Goal: Task Accomplishment & Management: Use online tool/utility

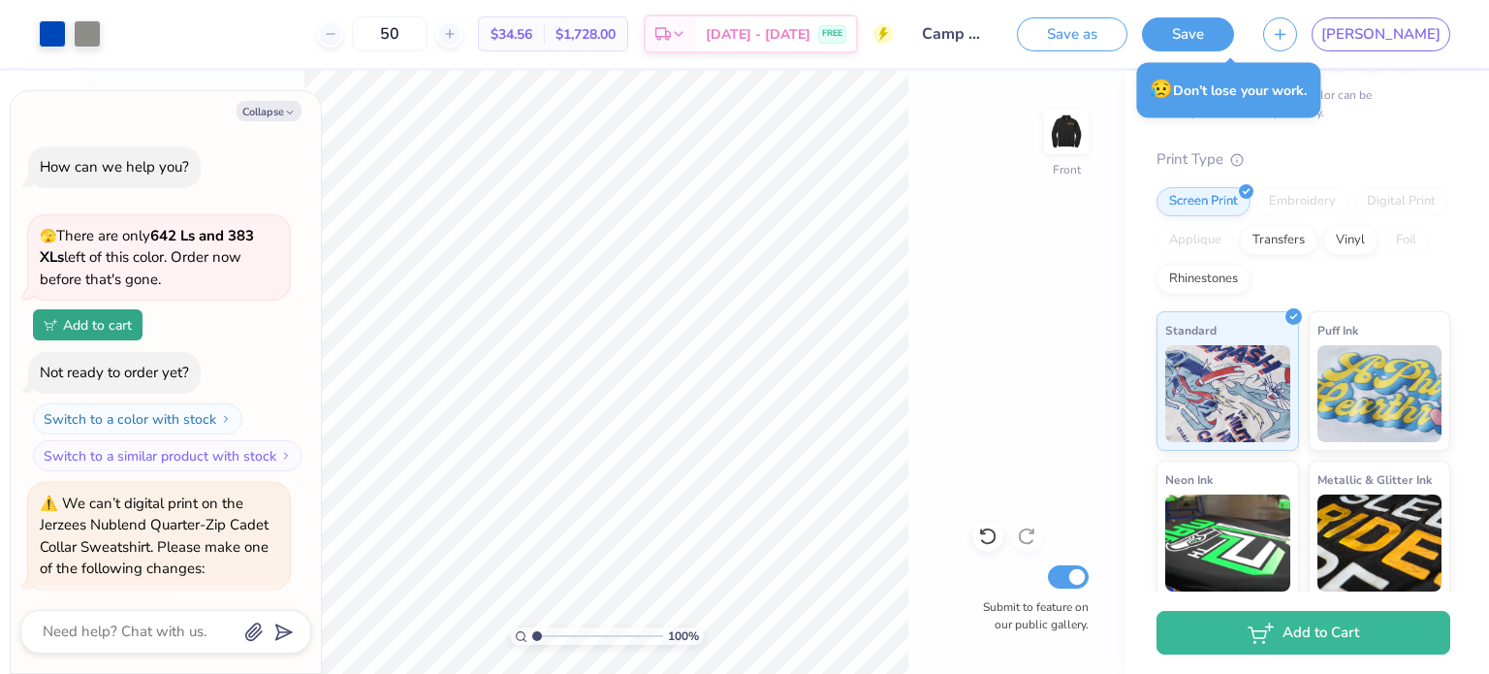
scroll to position [6340, 0]
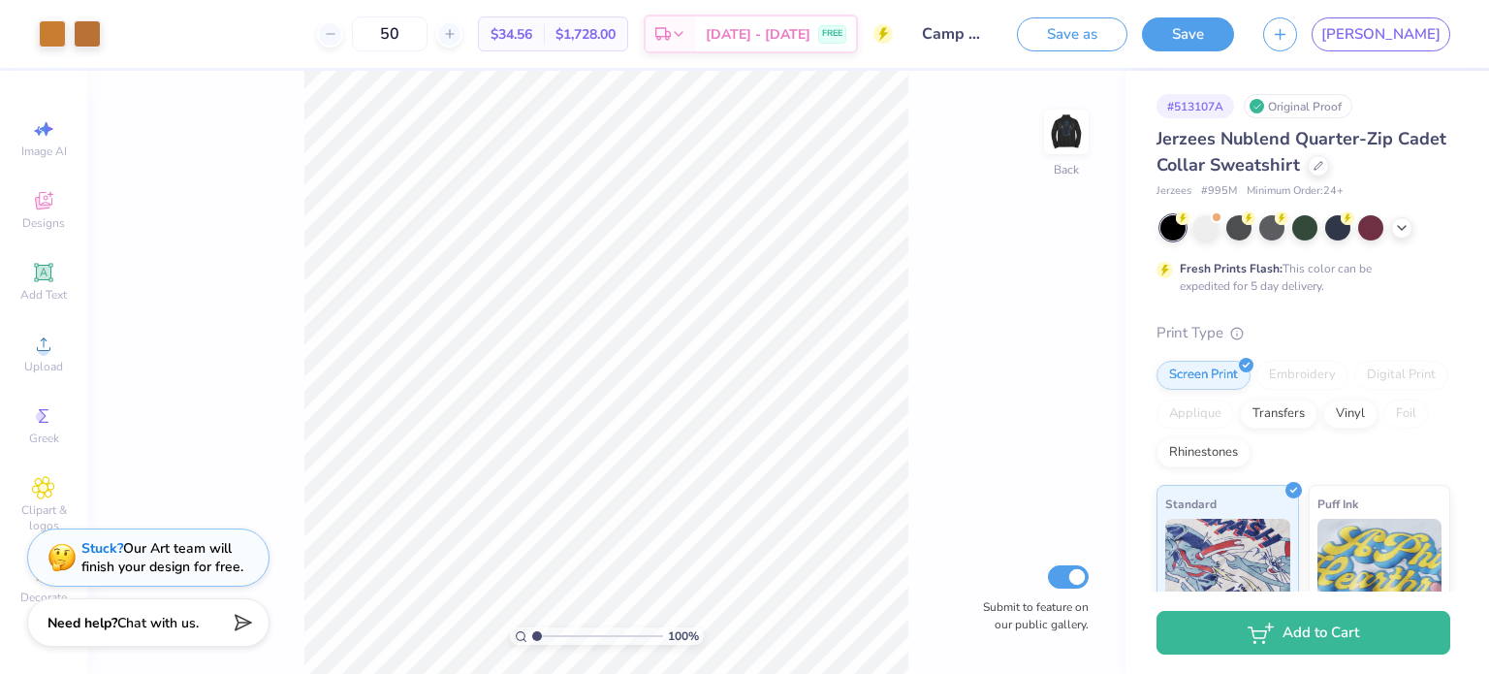
click at [1408, 24] on div "[PERSON_NAME]" at bounding box center [1356, 34] width 187 height 34
click at [1289, 28] on icon "button" at bounding box center [1280, 31] width 16 height 16
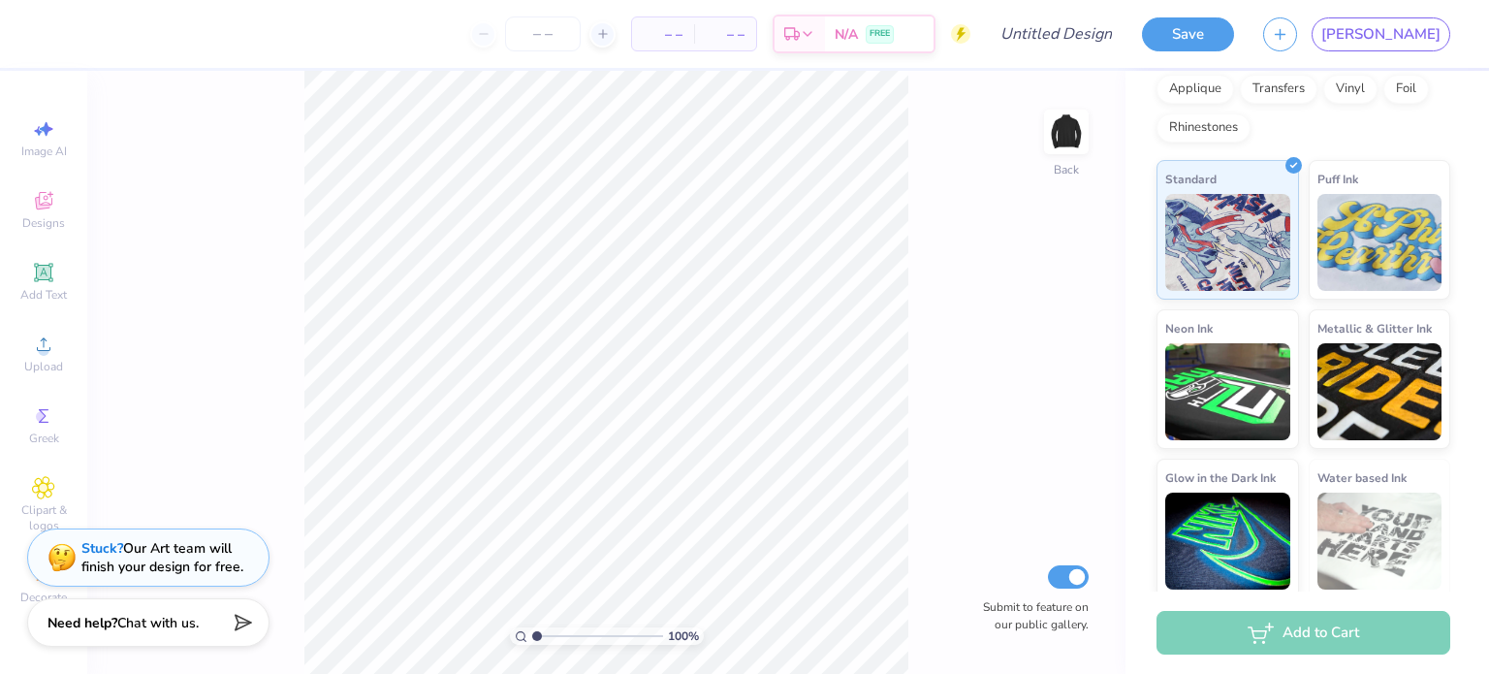
scroll to position [299, 0]
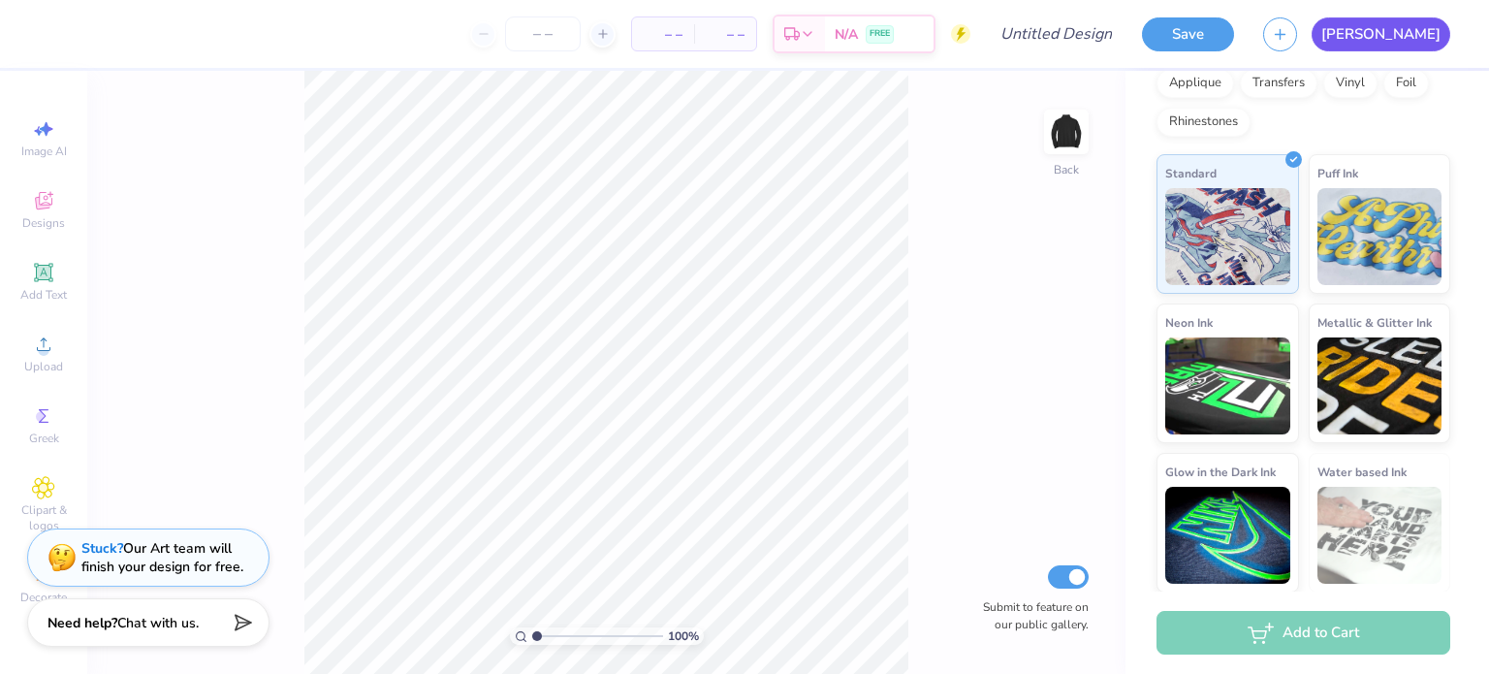
click at [1427, 44] on link "[PERSON_NAME]" at bounding box center [1381, 34] width 139 height 34
click at [1432, 40] on span "[PERSON_NAME]" at bounding box center [1381, 34] width 119 height 22
click at [1427, 18] on link "[PERSON_NAME]" at bounding box center [1381, 34] width 139 height 34
click at [1449, 32] on link "[PERSON_NAME]" at bounding box center [1381, 34] width 139 height 34
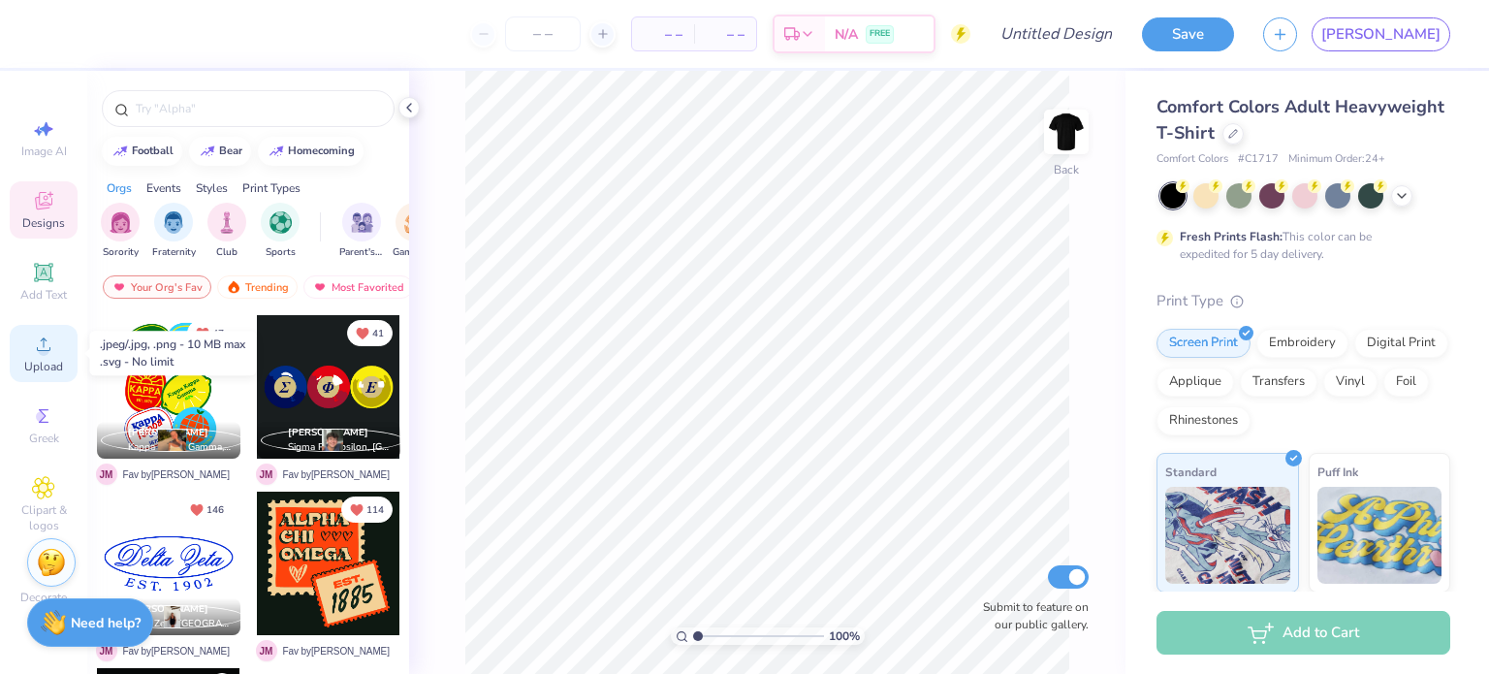
click at [38, 334] on icon at bounding box center [43, 344] width 23 height 23
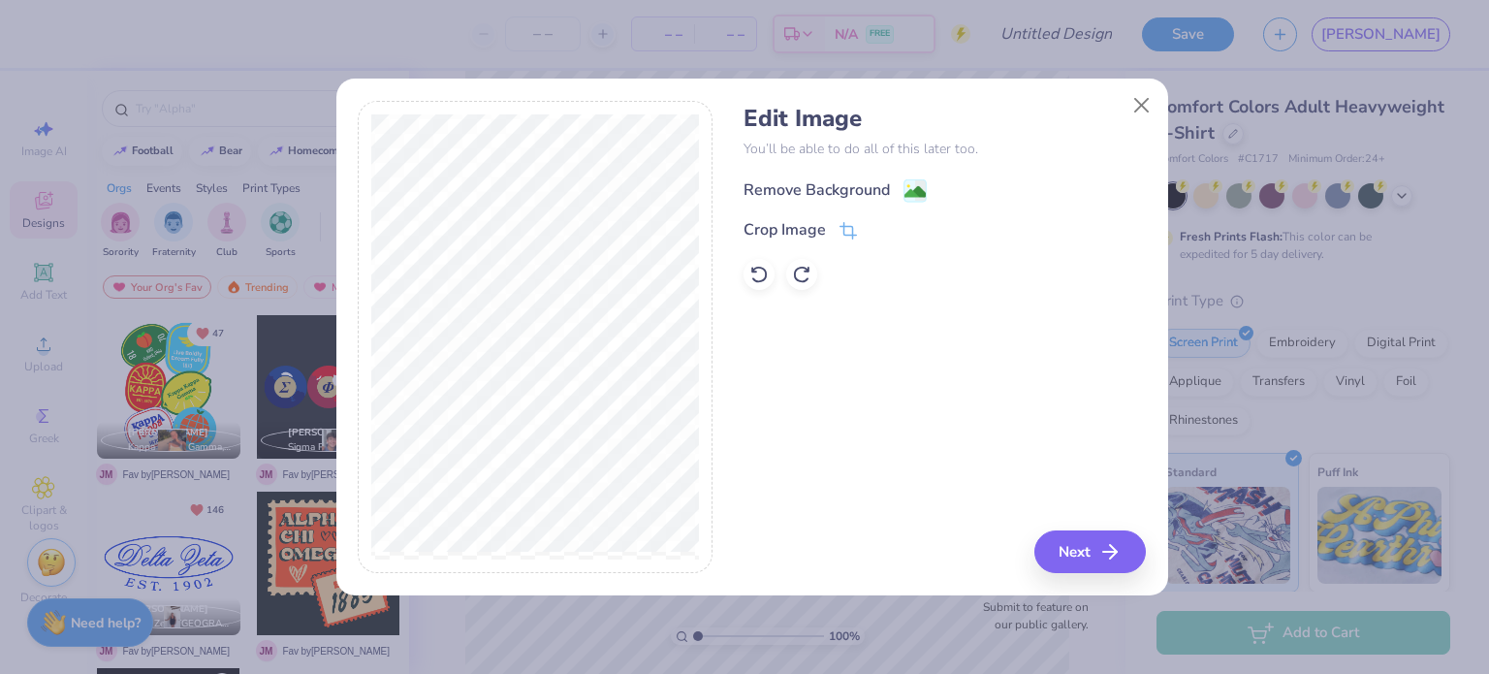
click at [872, 191] on div "Remove Background" at bounding box center [817, 189] width 146 height 23
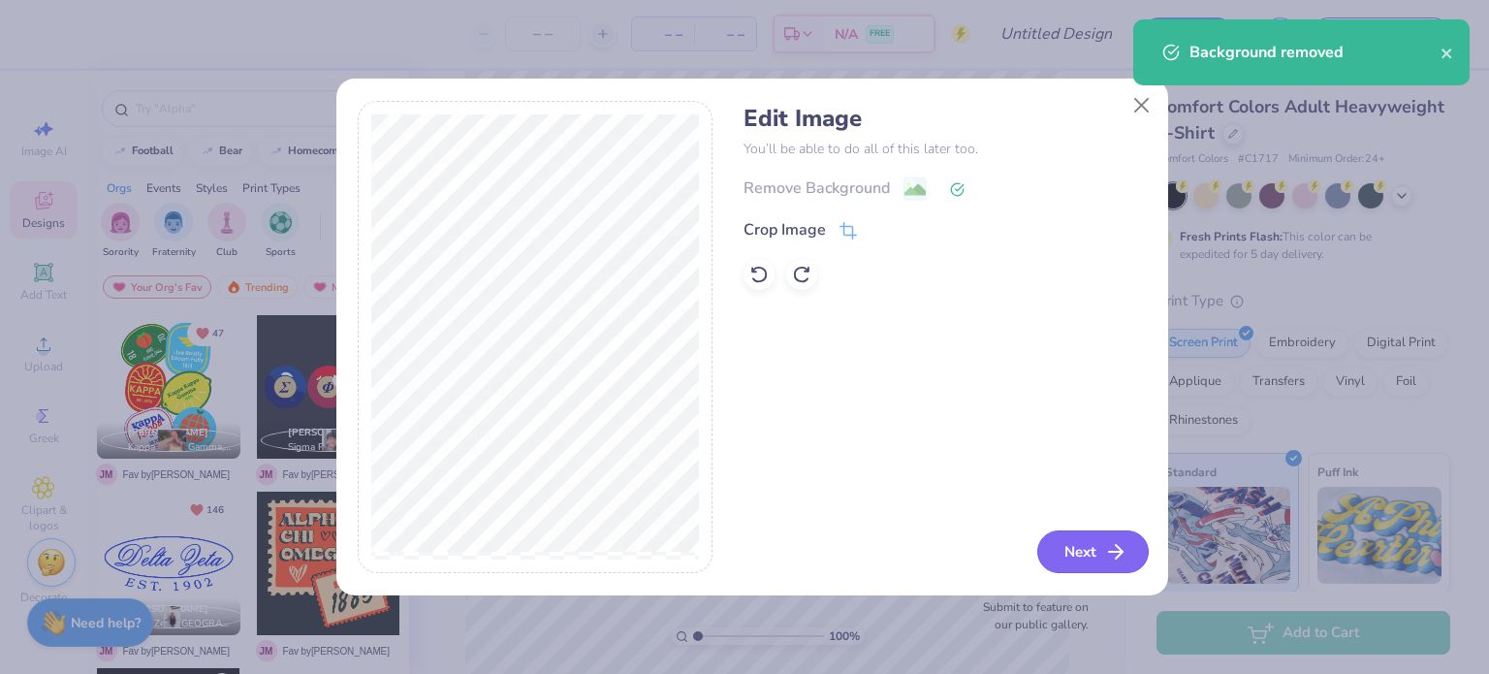
click at [1078, 550] on button "Next" at bounding box center [1093, 551] width 112 height 43
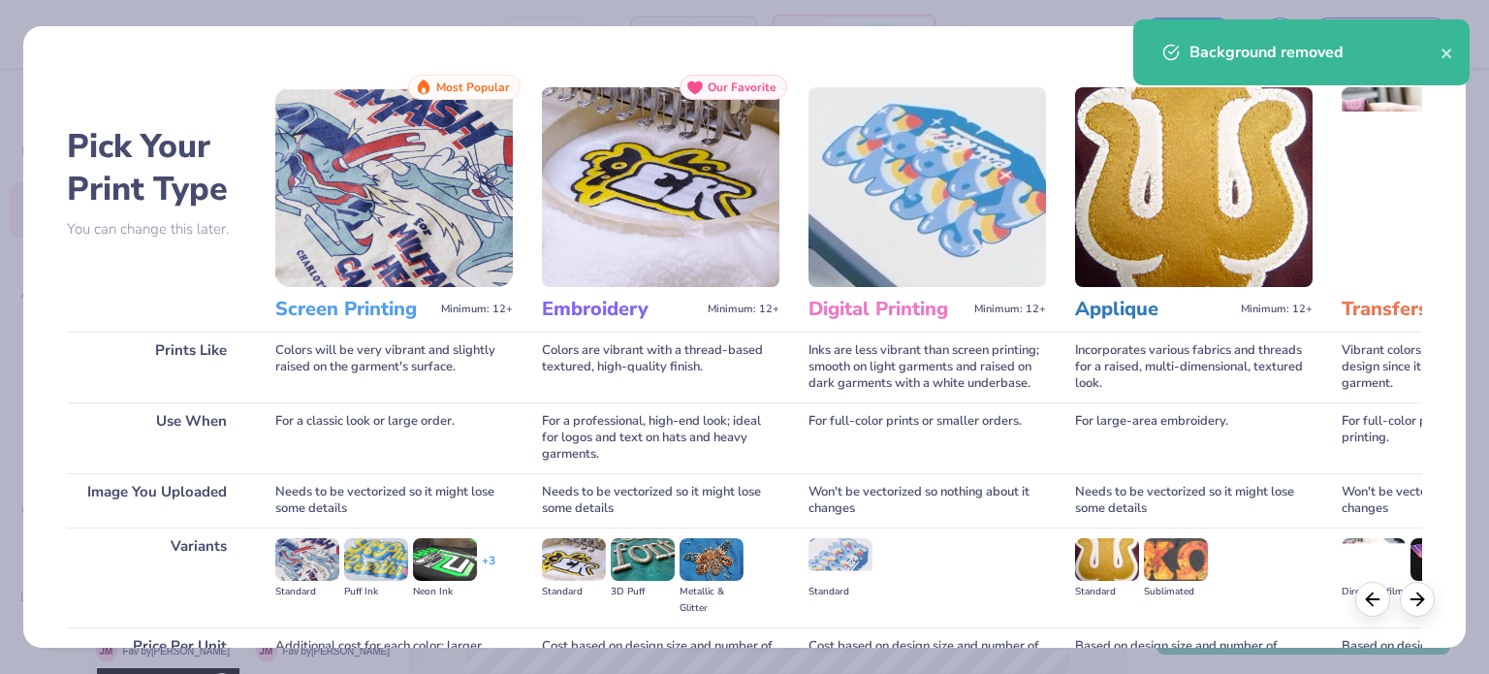
scroll to position [195, 0]
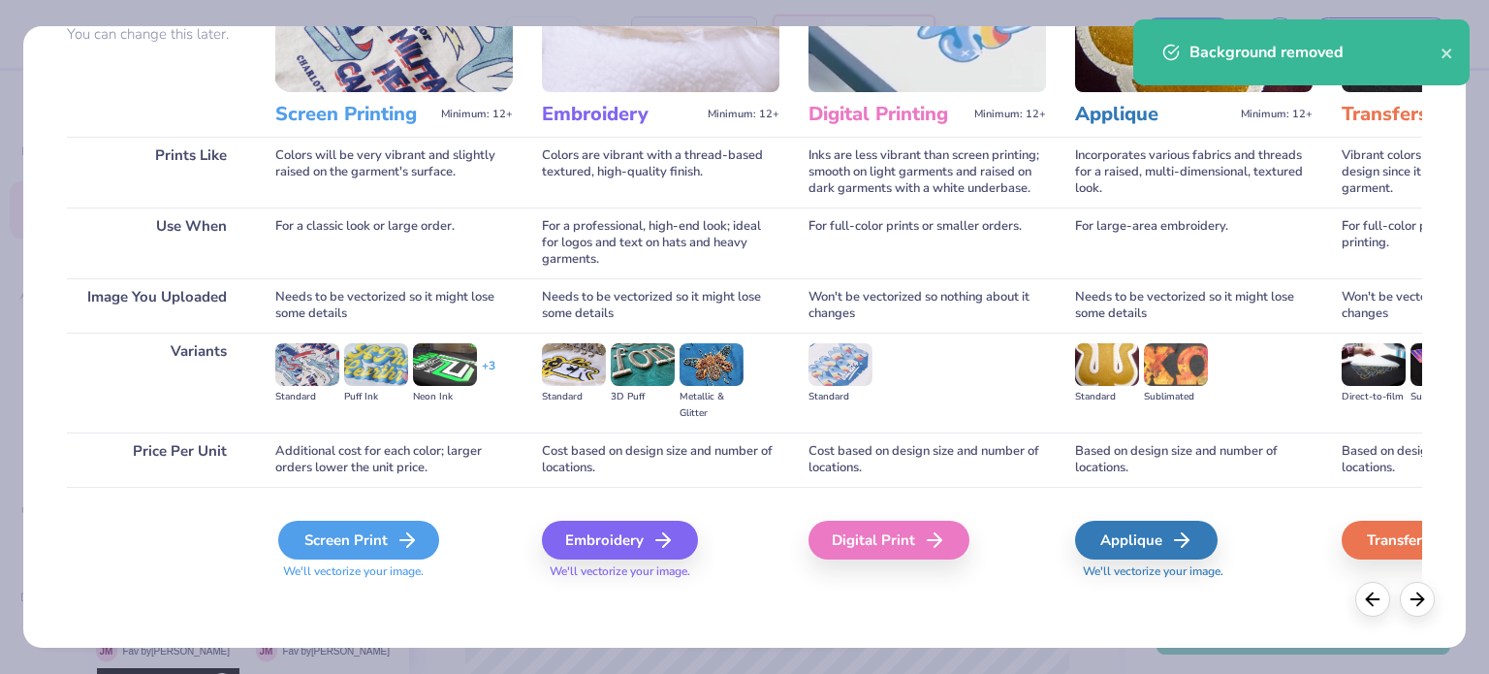
click at [359, 542] on div "Screen Print" at bounding box center [358, 540] width 161 height 39
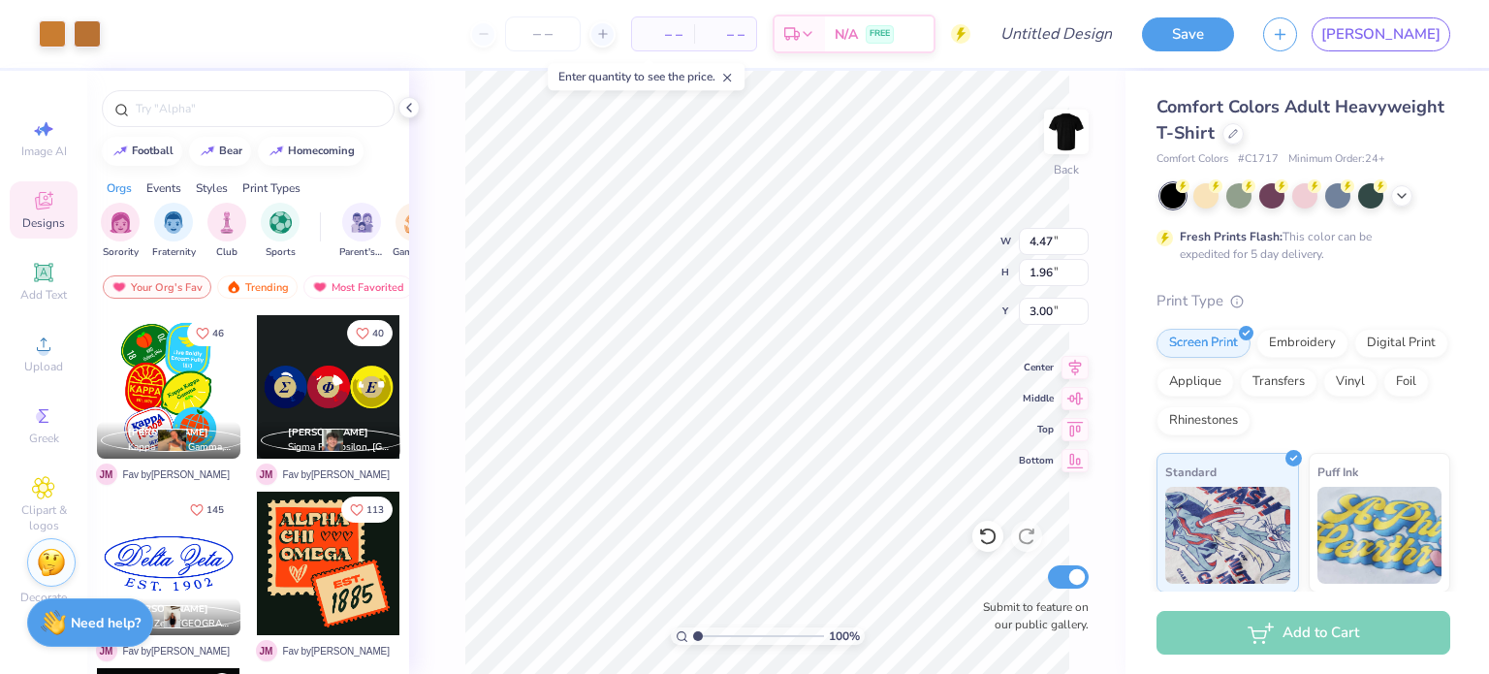
type input "3.00"
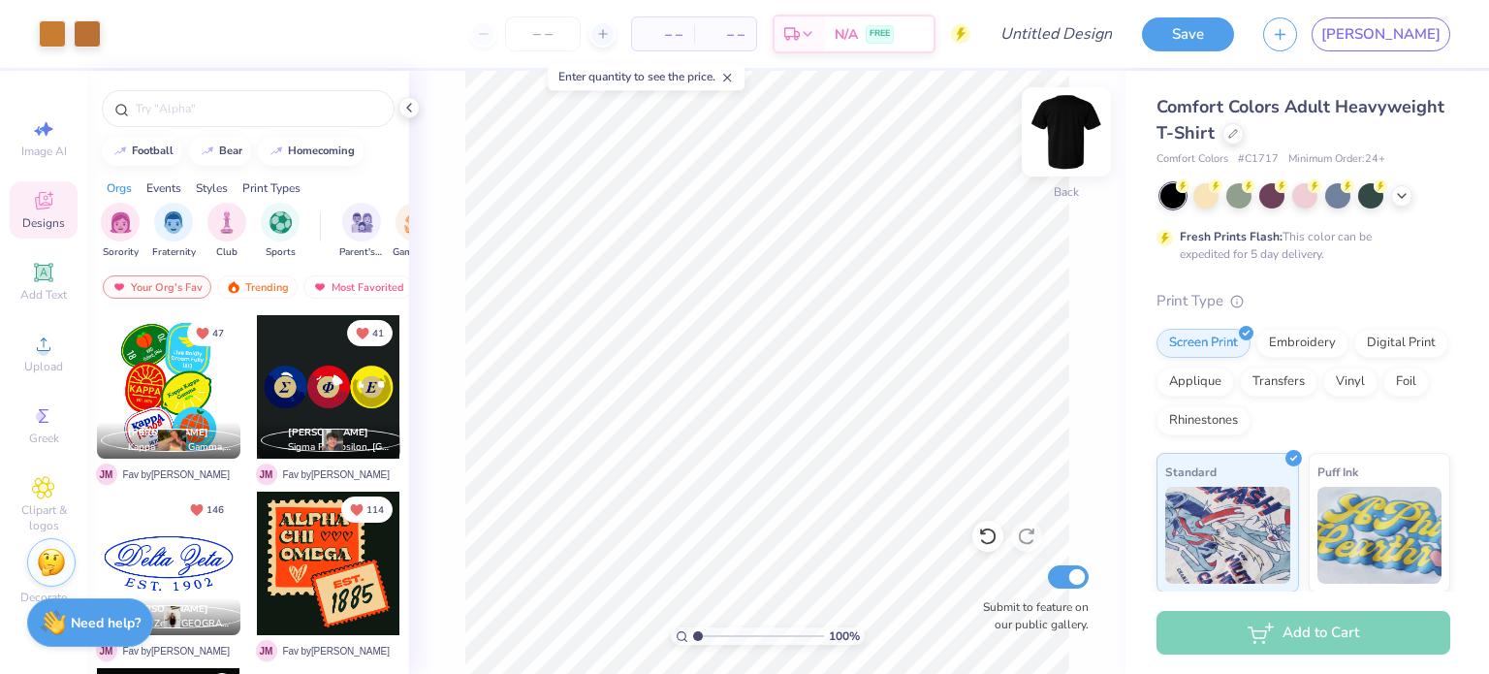
click at [1055, 115] on img at bounding box center [1067, 132] width 78 height 78
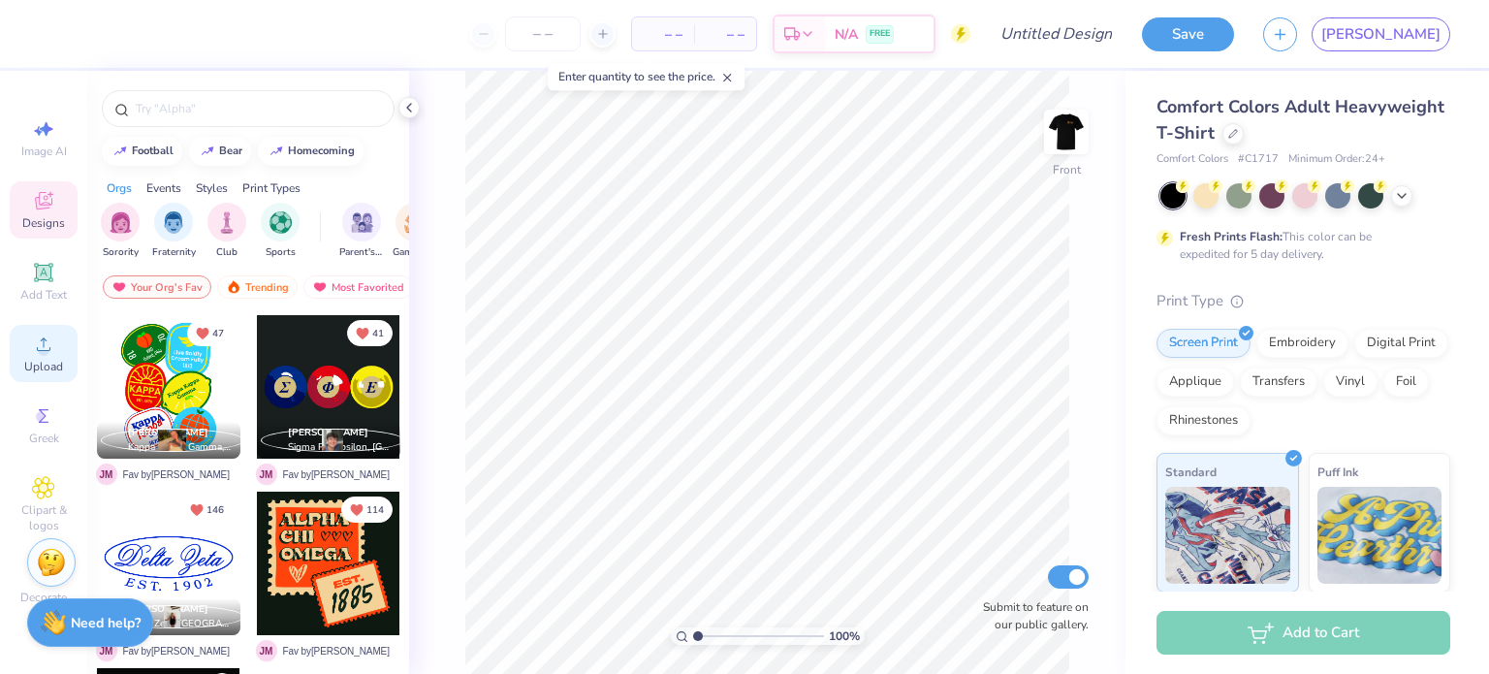
click at [49, 354] on icon at bounding box center [43, 344] width 23 height 23
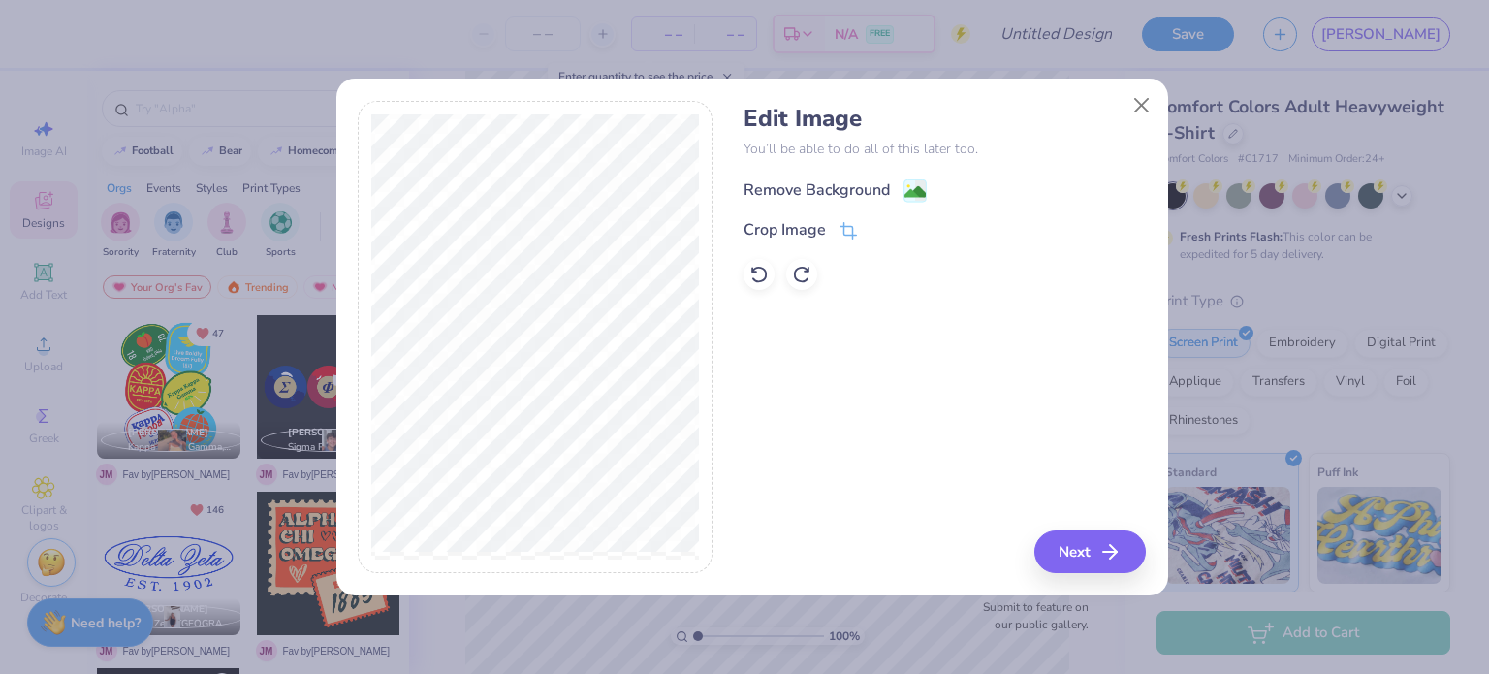
click at [828, 178] on div "Remove Background" at bounding box center [817, 189] width 146 height 23
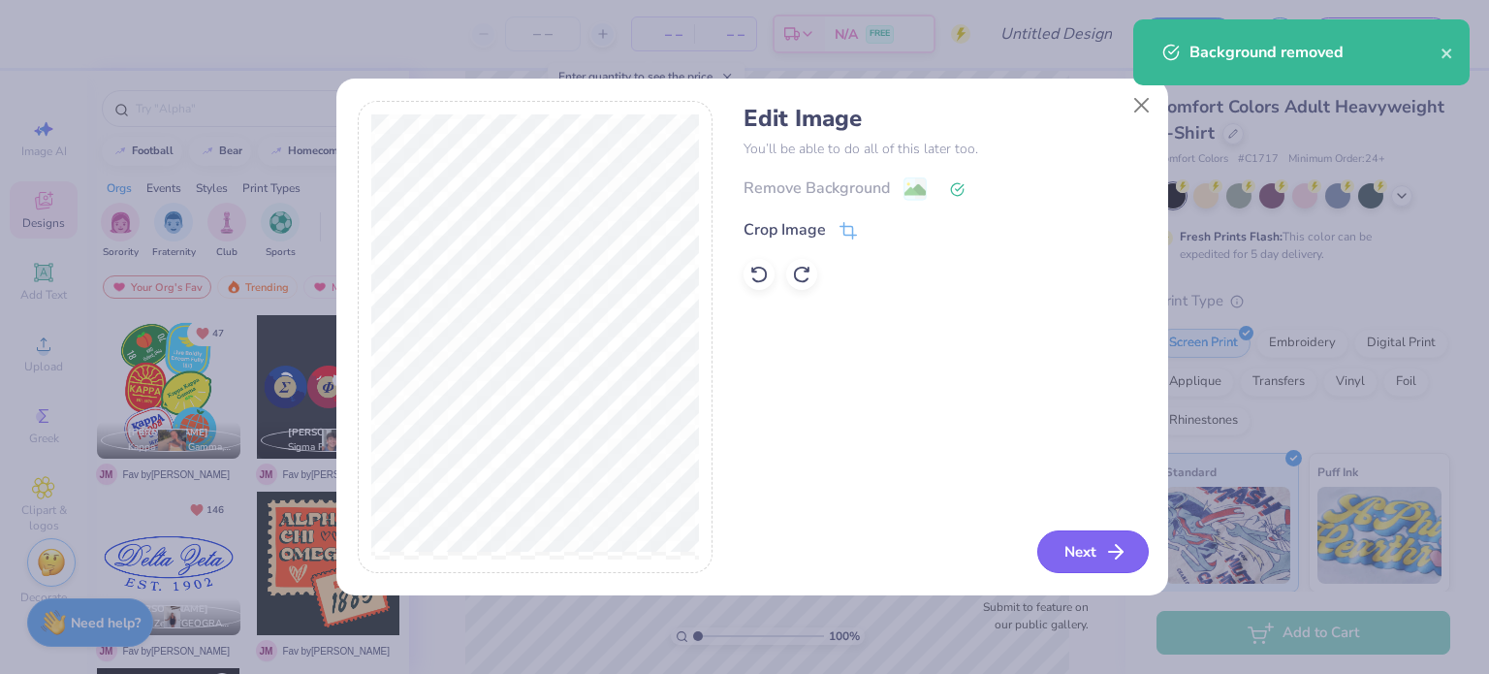
click at [1092, 553] on button "Next" at bounding box center [1093, 551] width 112 height 43
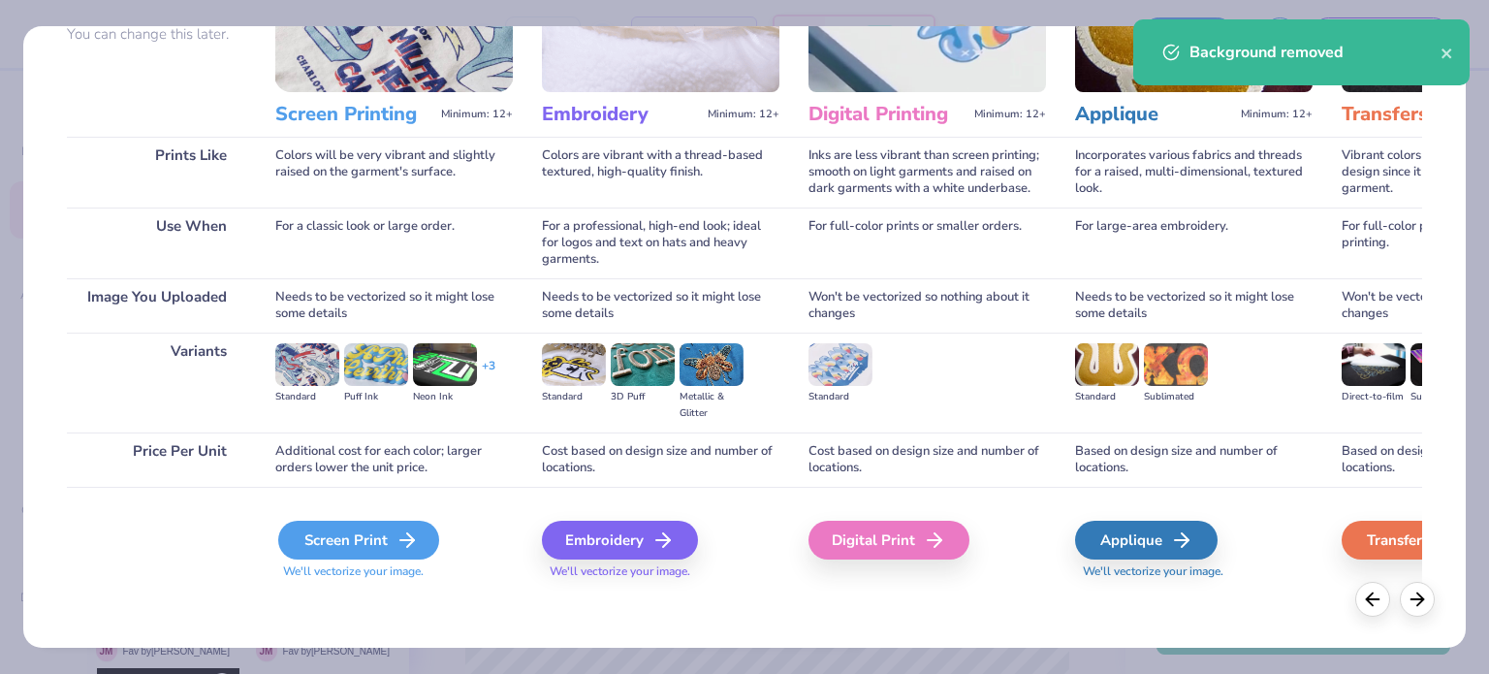
click at [303, 558] on div "Screen Print" at bounding box center [358, 540] width 161 height 39
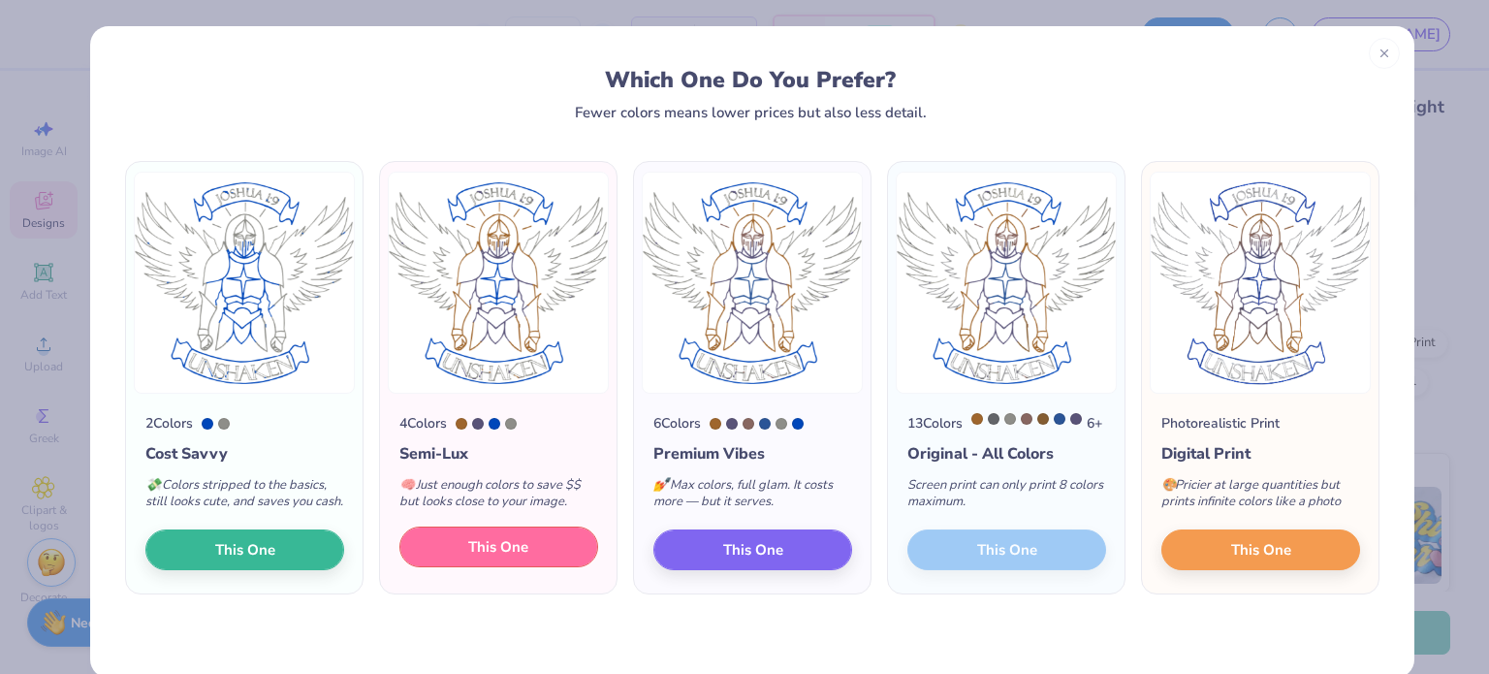
click at [509, 558] on span "This One" at bounding box center [498, 547] width 60 height 22
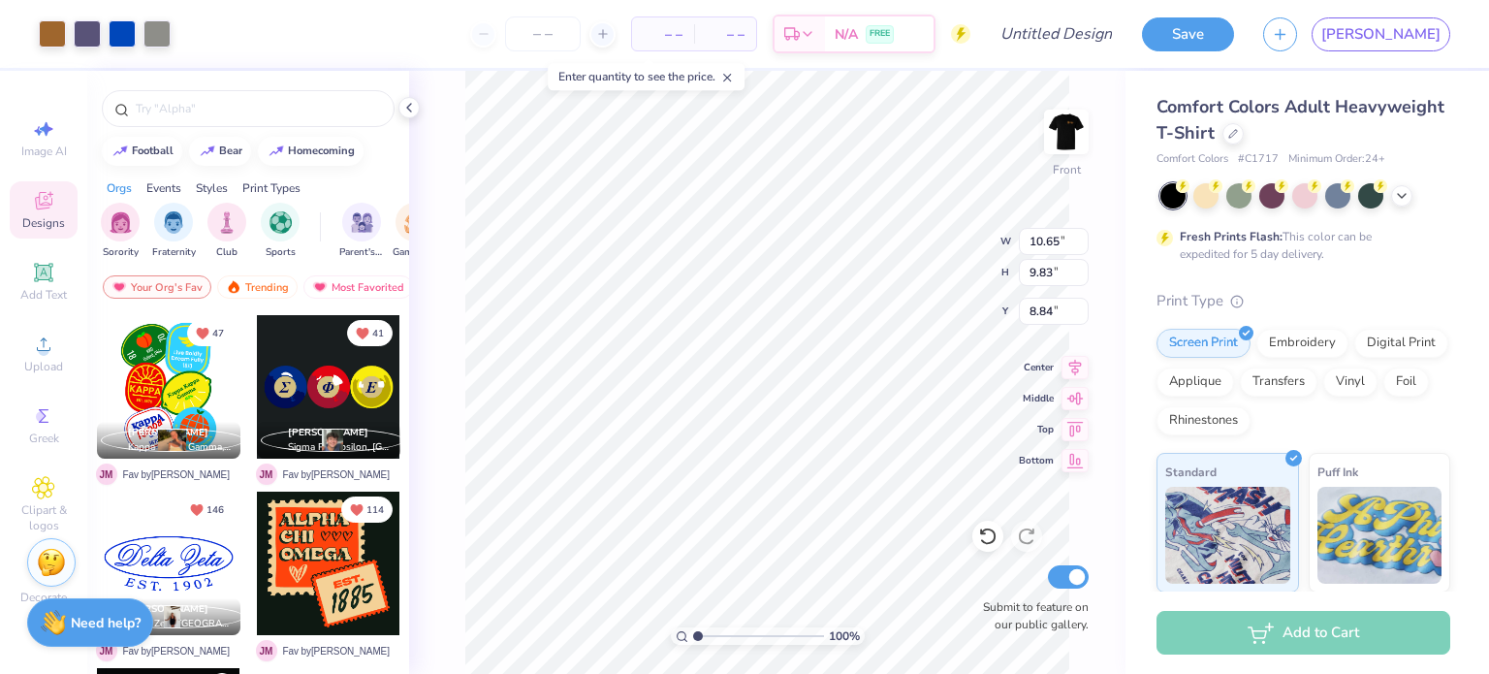
type input "12.55"
type input "11.58"
type input "3.00"
type input "13.12"
type input "12.10"
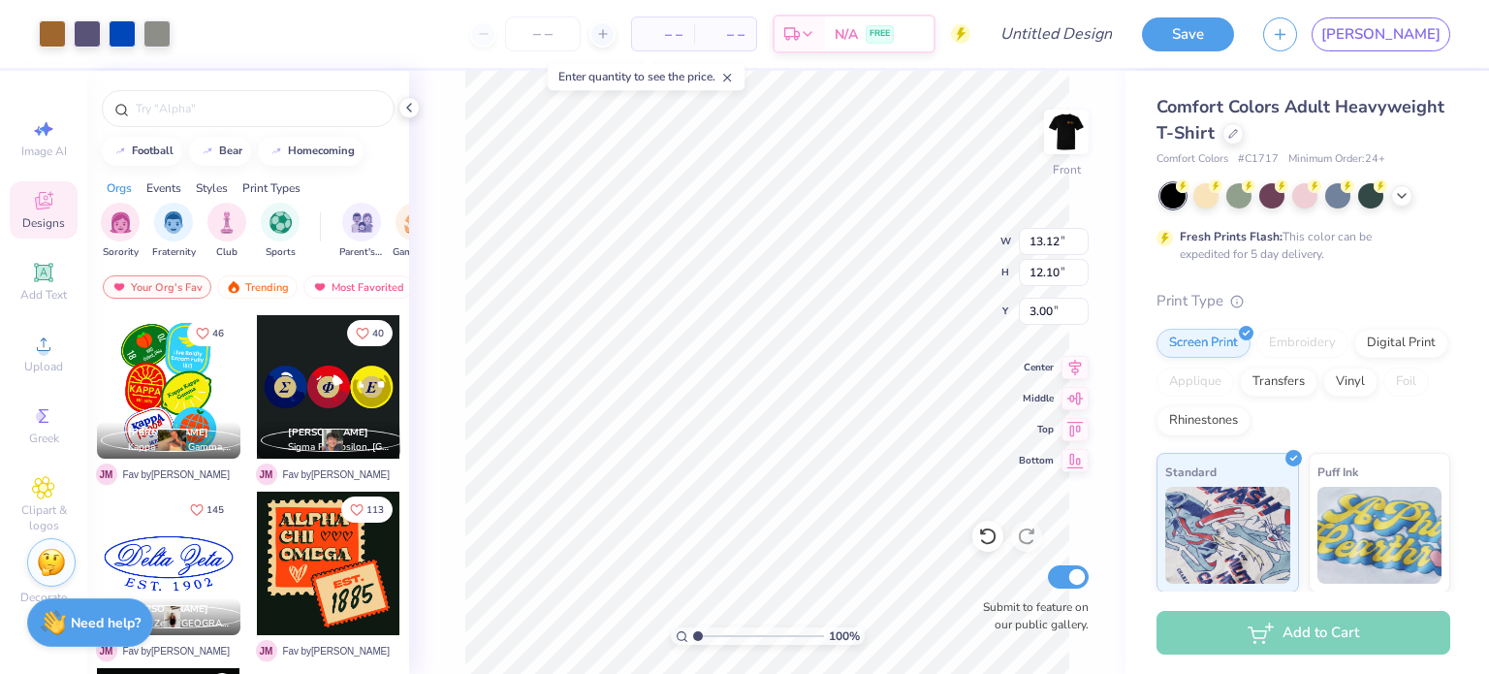
type input "13.73"
type input "12.67"
click at [581, 25] on input "number" at bounding box center [543, 33] width 76 height 35
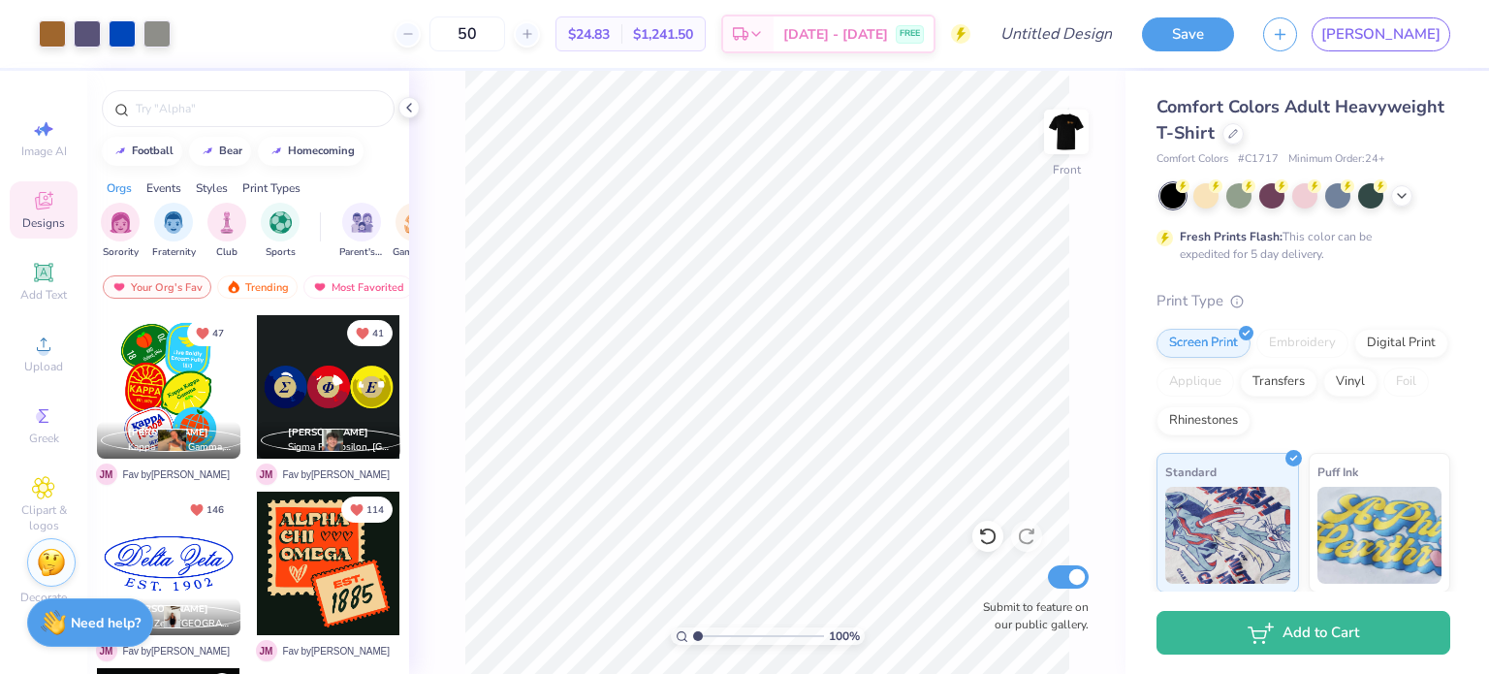
type input "50"
click at [1128, 29] on input "Design Title" at bounding box center [1080, 34] width 95 height 39
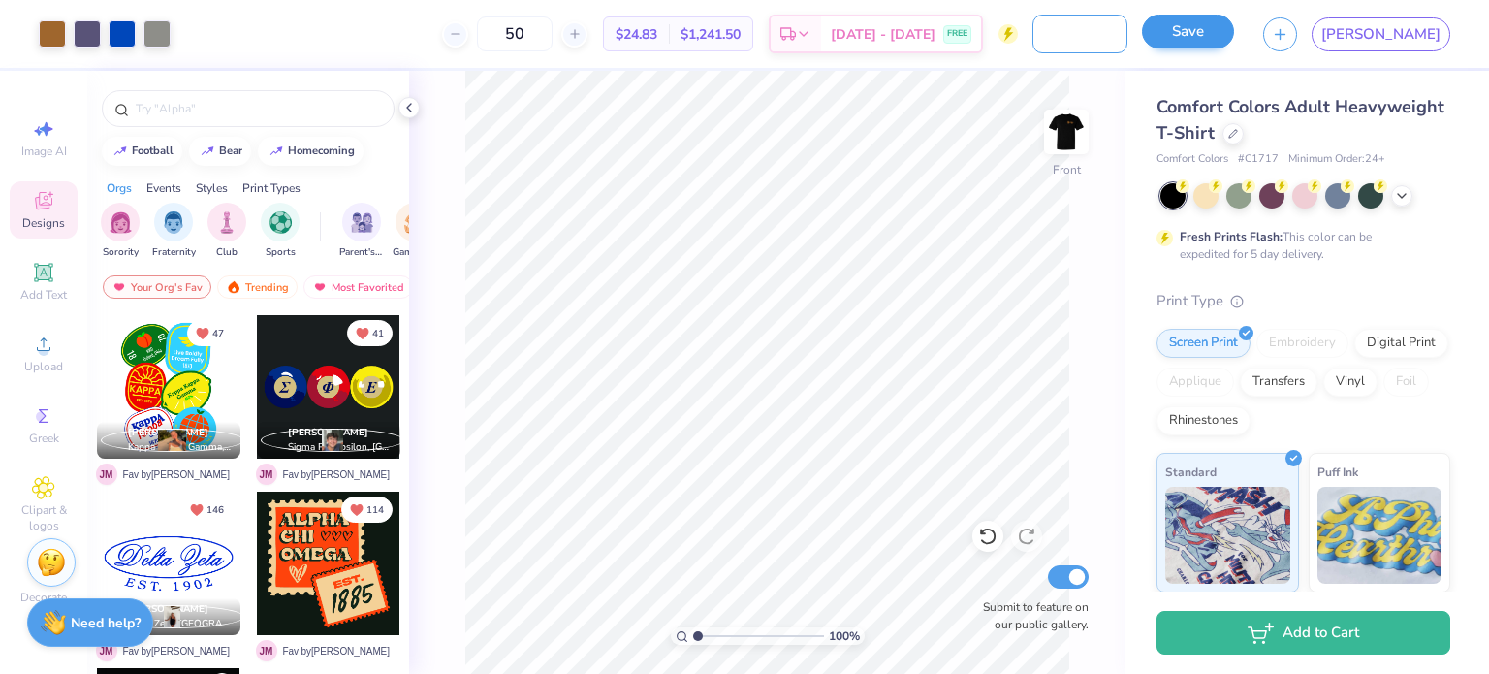
type input "Camp Unshaken Shirt"
click at [1234, 38] on button "Save" at bounding box center [1188, 32] width 92 height 34
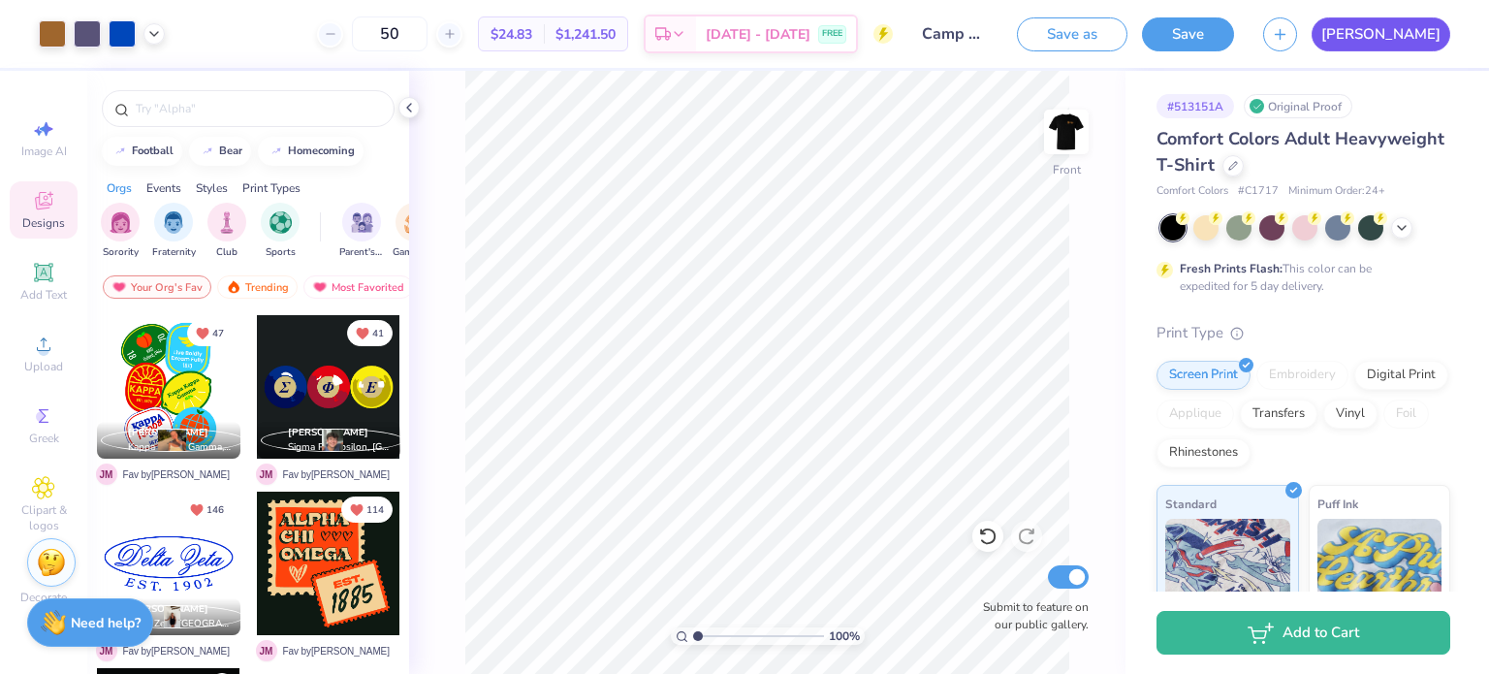
click at [1423, 38] on link "[PERSON_NAME]" at bounding box center [1381, 34] width 139 height 34
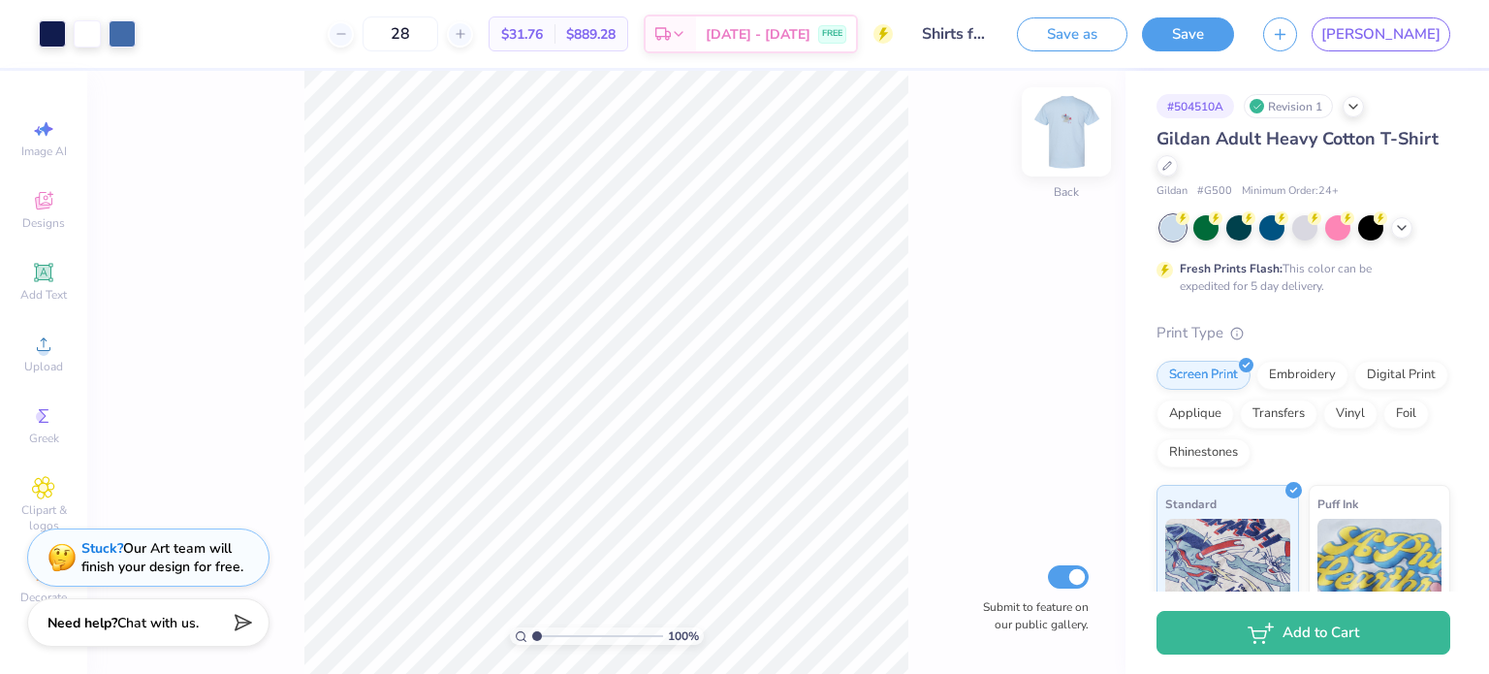
click at [1059, 139] on img at bounding box center [1067, 132] width 78 height 78
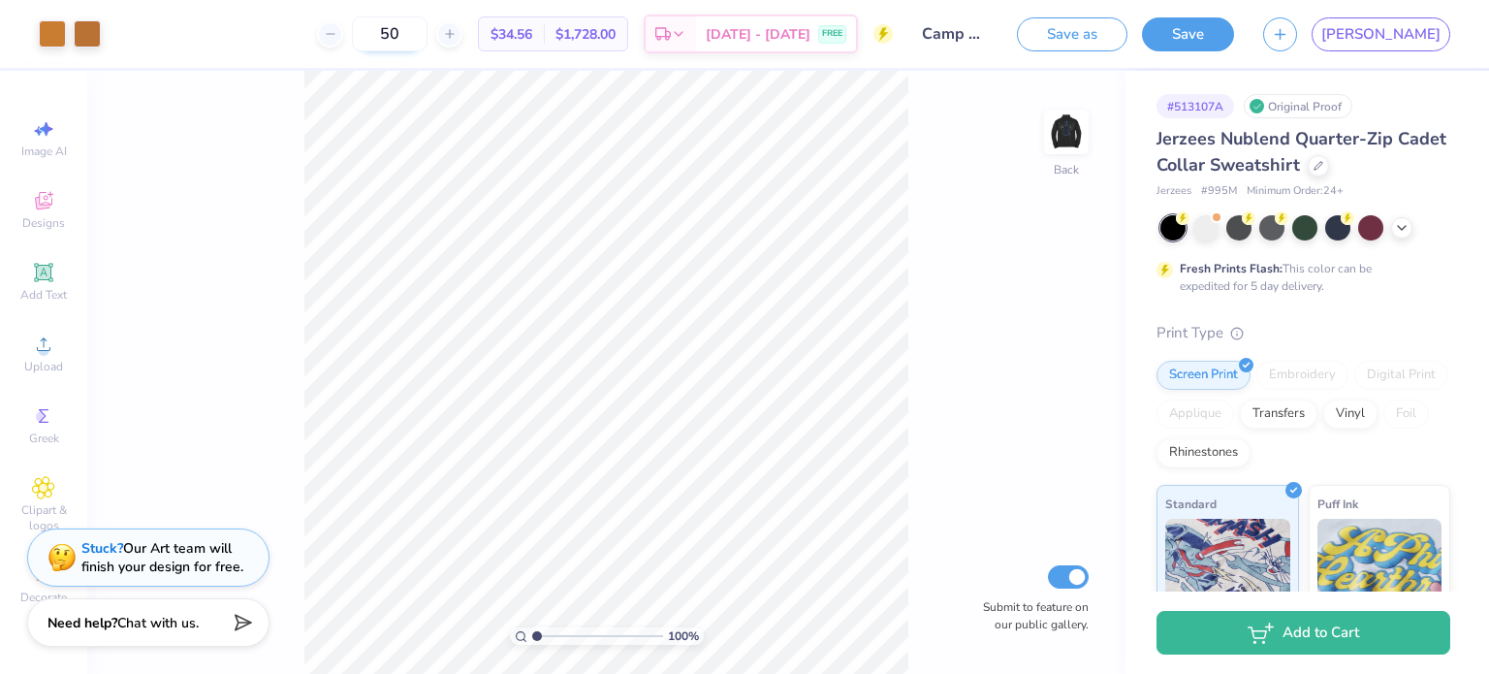
click at [428, 35] on input "50" at bounding box center [390, 33] width 76 height 35
type input "30"
click at [1057, 127] on img at bounding box center [1067, 132] width 78 height 78
click at [428, 36] on input "30" at bounding box center [390, 33] width 76 height 35
click at [35, 345] on icon at bounding box center [43, 344] width 23 height 23
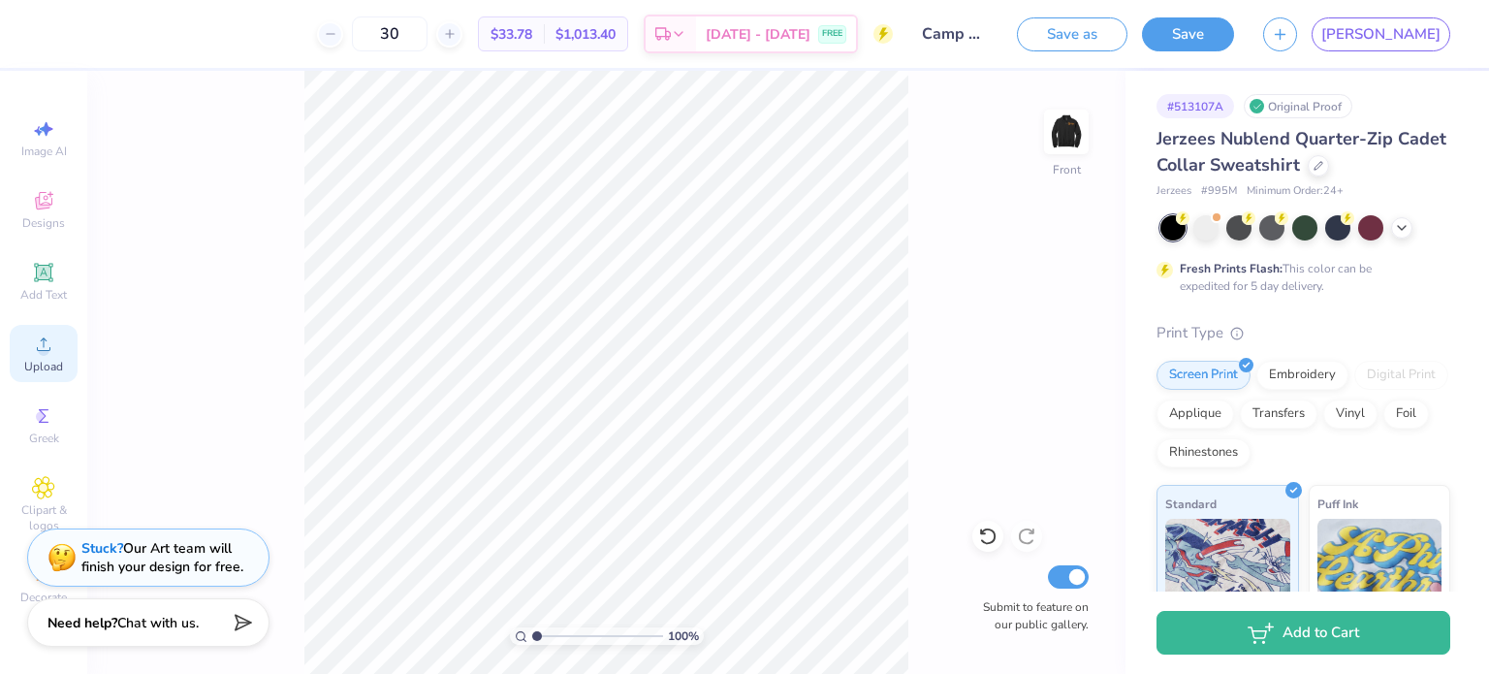
click at [50, 367] on span "Upload" at bounding box center [43, 367] width 39 height 16
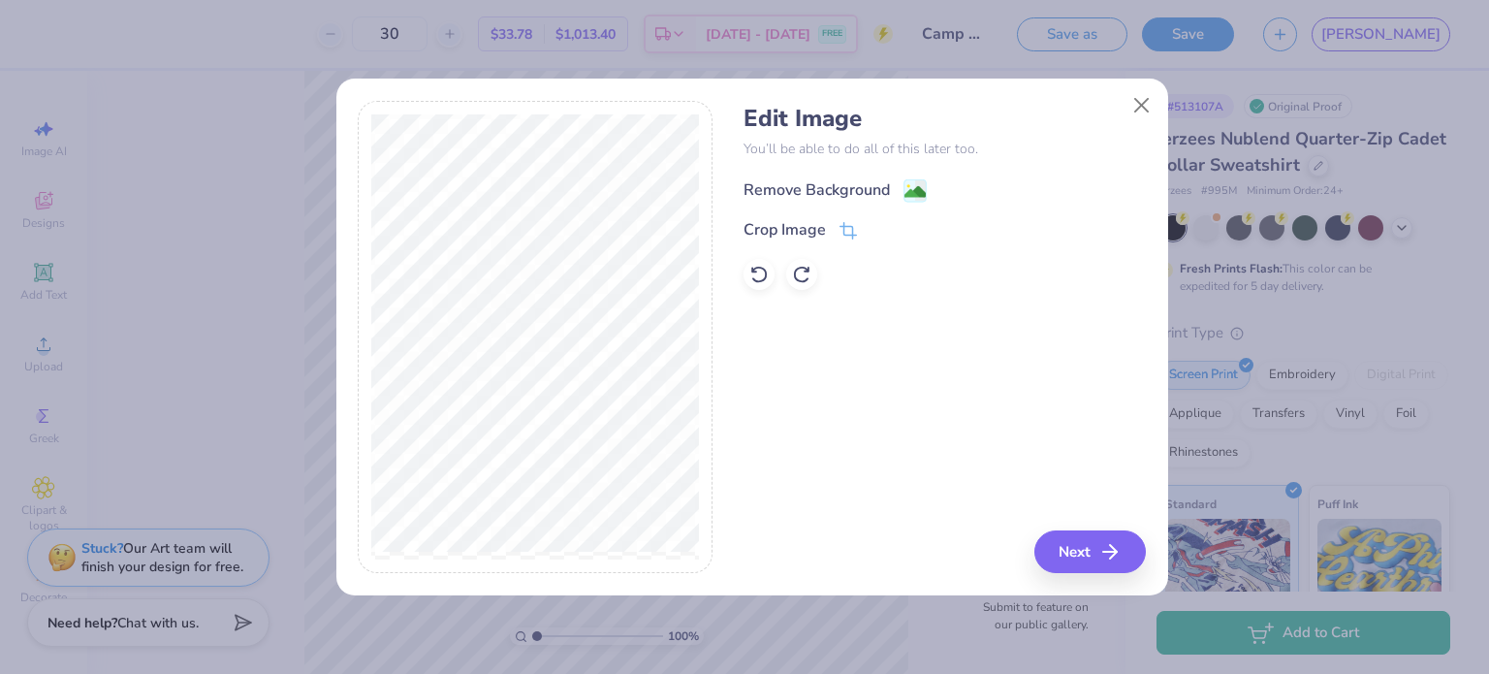
click at [849, 184] on div "Remove Background" at bounding box center [817, 189] width 146 height 23
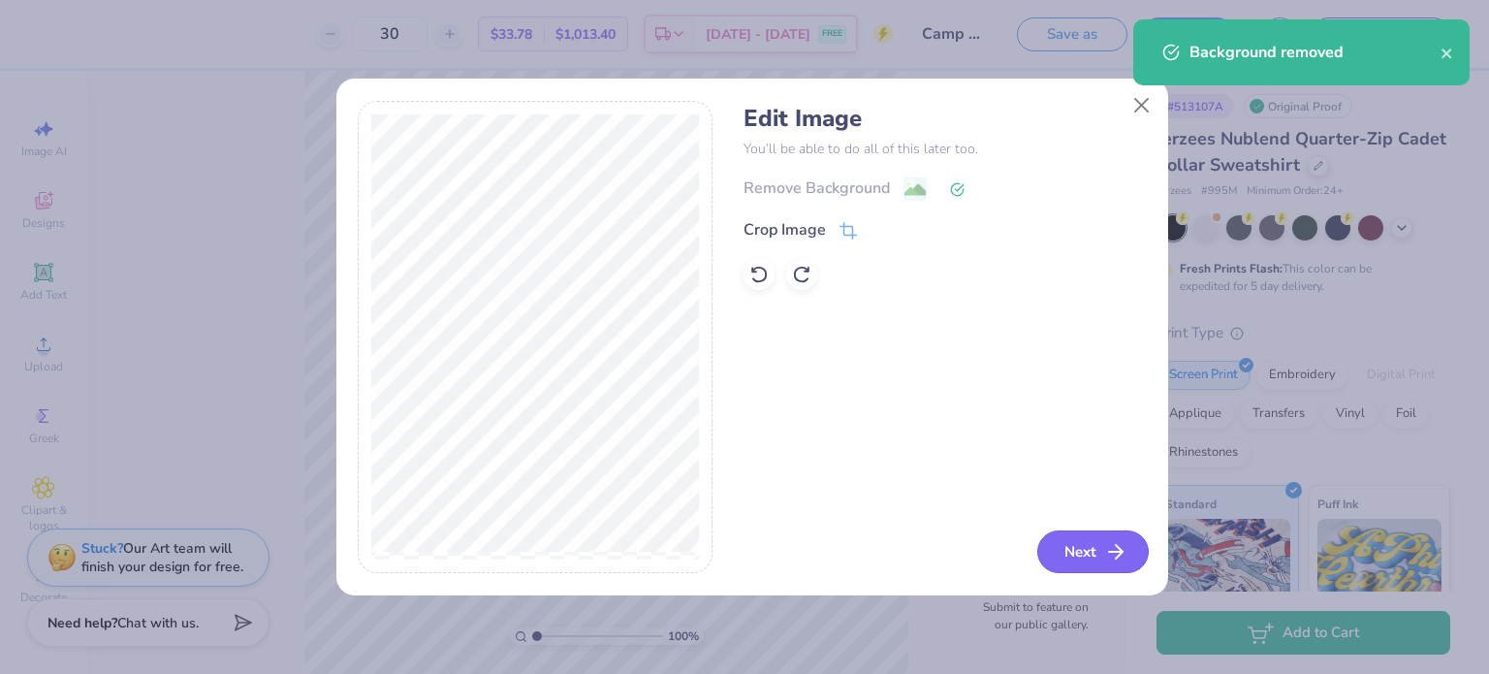
click at [1070, 538] on button "Next" at bounding box center [1093, 551] width 112 height 43
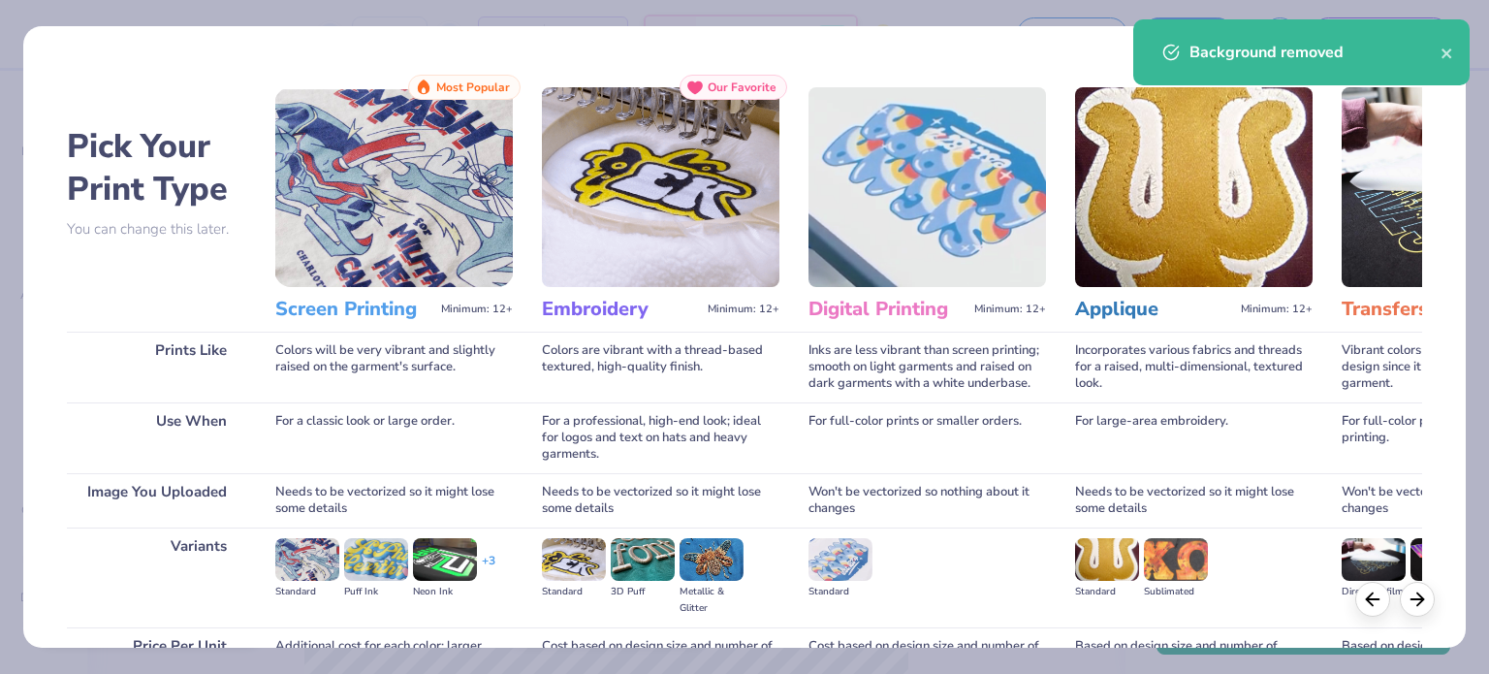
scroll to position [195, 0]
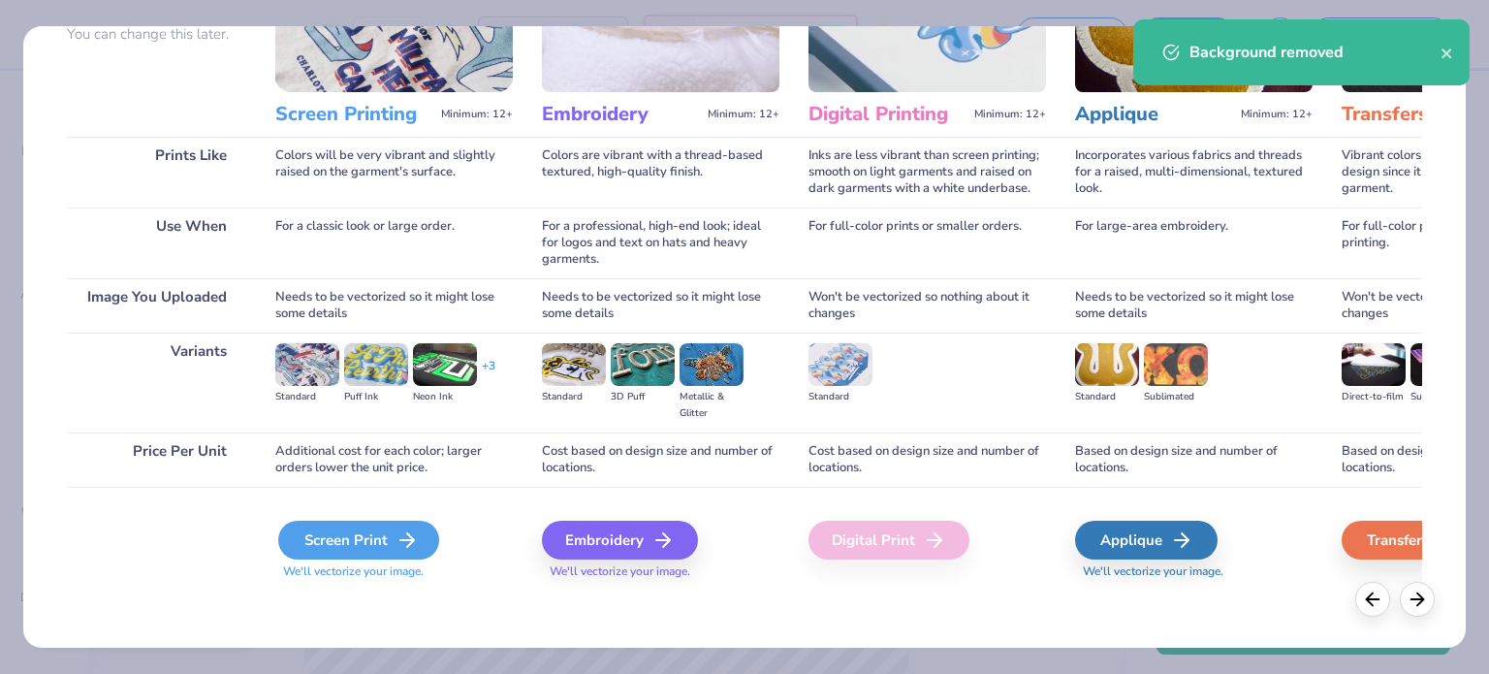
click at [362, 538] on div "Screen Print" at bounding box center [358, 540] width 161 height 39
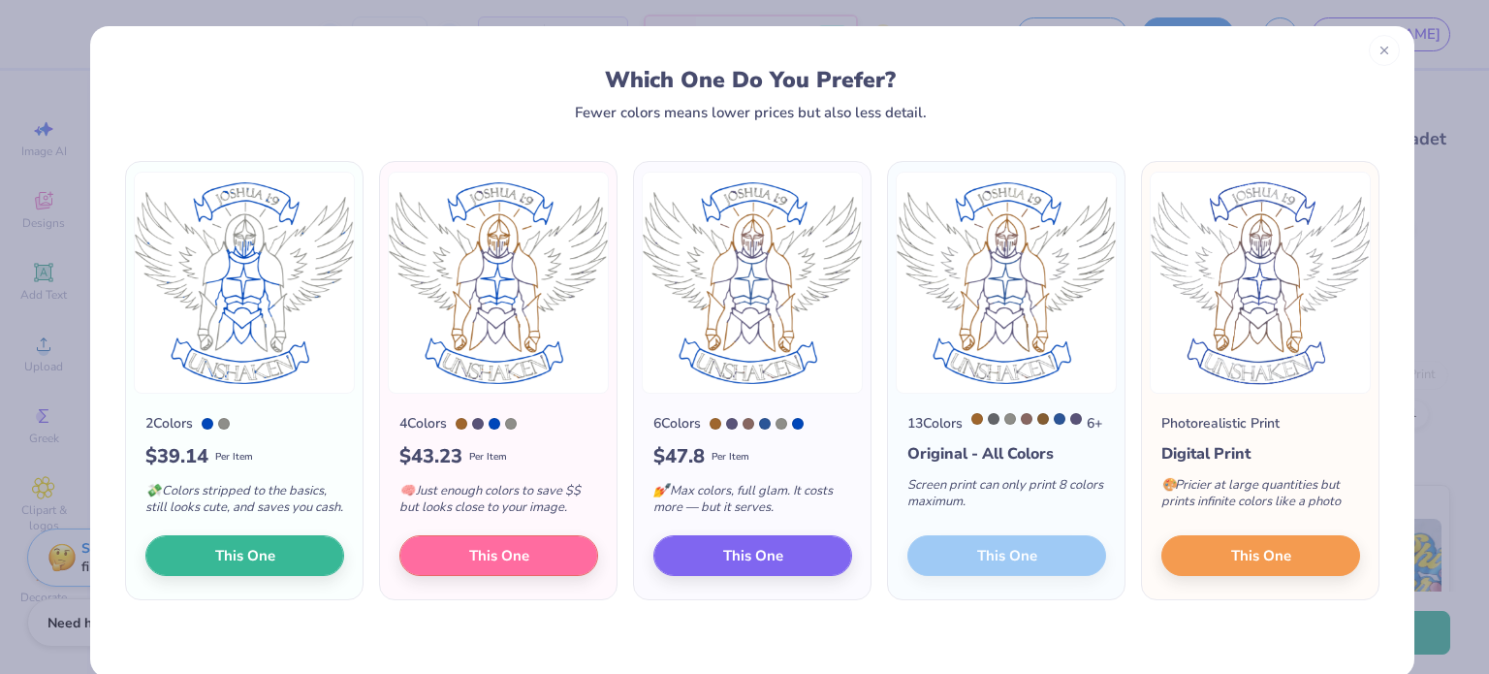
click at [1387, 61] on div "Which One Do You Prefer? Fewer colors means lower prices but also less detail." at bounding box center [752, 73] width 1324 height 94
click at [1378, 49] on icon at bounding box center [1385, 51] width 14 height 14
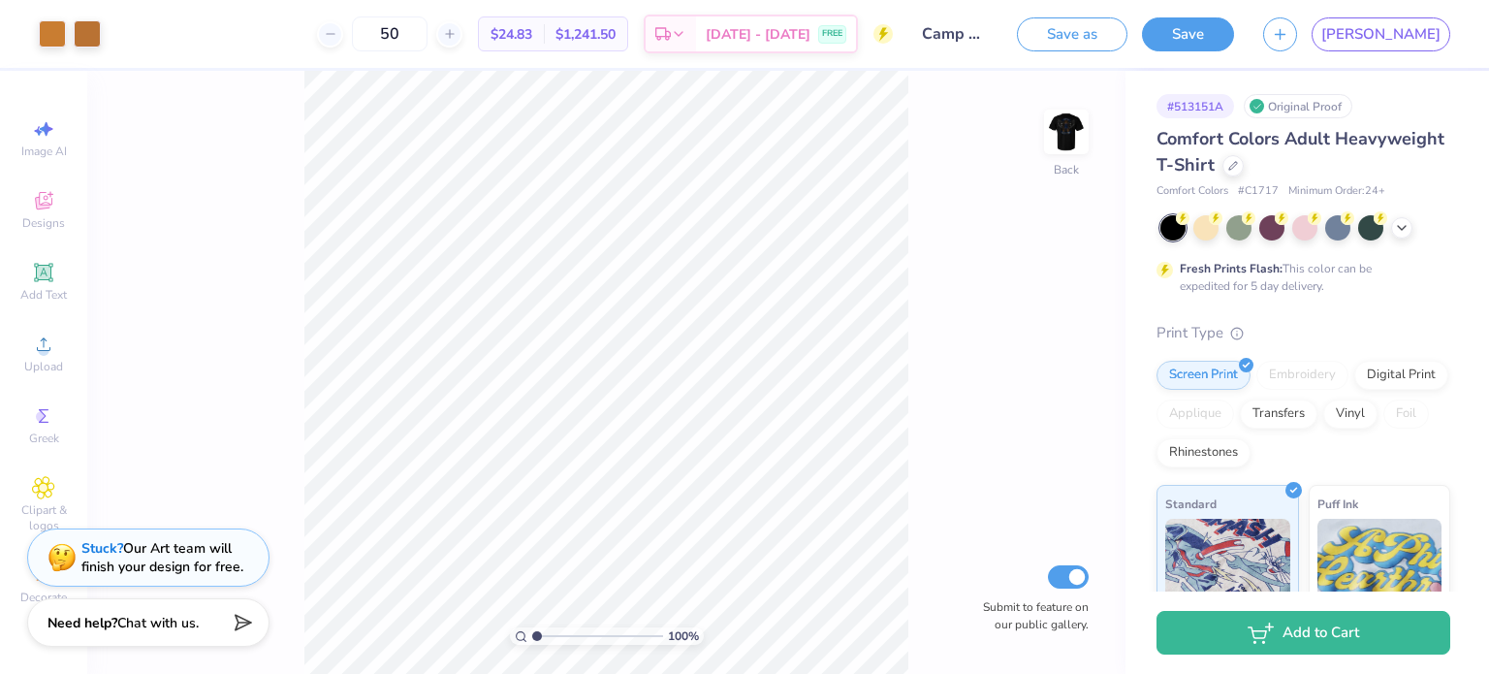
click at [462, 28] on div "50" at bounding box center [389, 33] width 145 height 35
click at [428, 32] on input "50" at bounding box center [390, 33] width 76 height 35
type input "5"
type input "3"
type input "25"
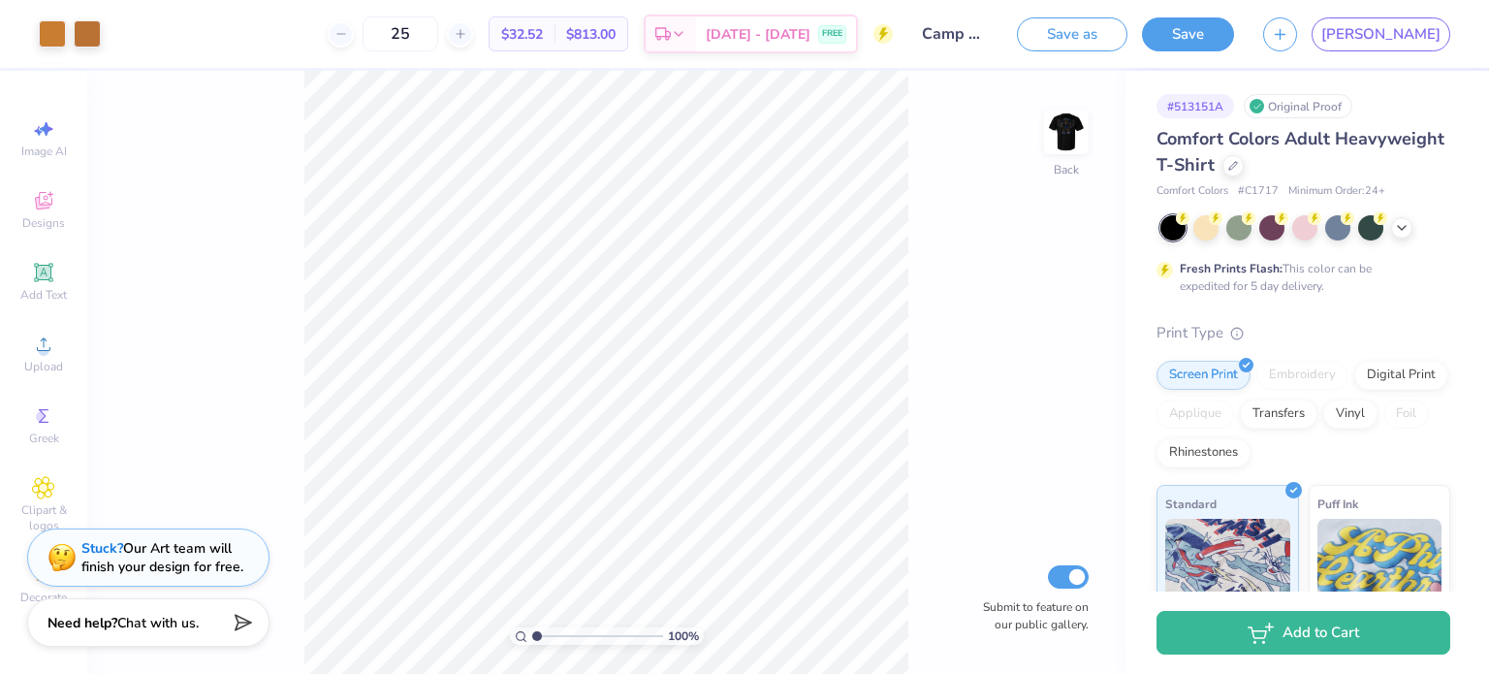
click at [1014, 300] on div "100 % Back Submit to feature on our public gallery." at bounding box center [606, 372] width 1038 height 603
click at [1078, 135] on img at bounding box center [1067, 132] width 78 height 78
click at [1209, 221] on icon at bounding box center [1216, 216] width 14 height 14
click at [1175, 232] on div at bounding box center [1173, 227] width 25 height 25
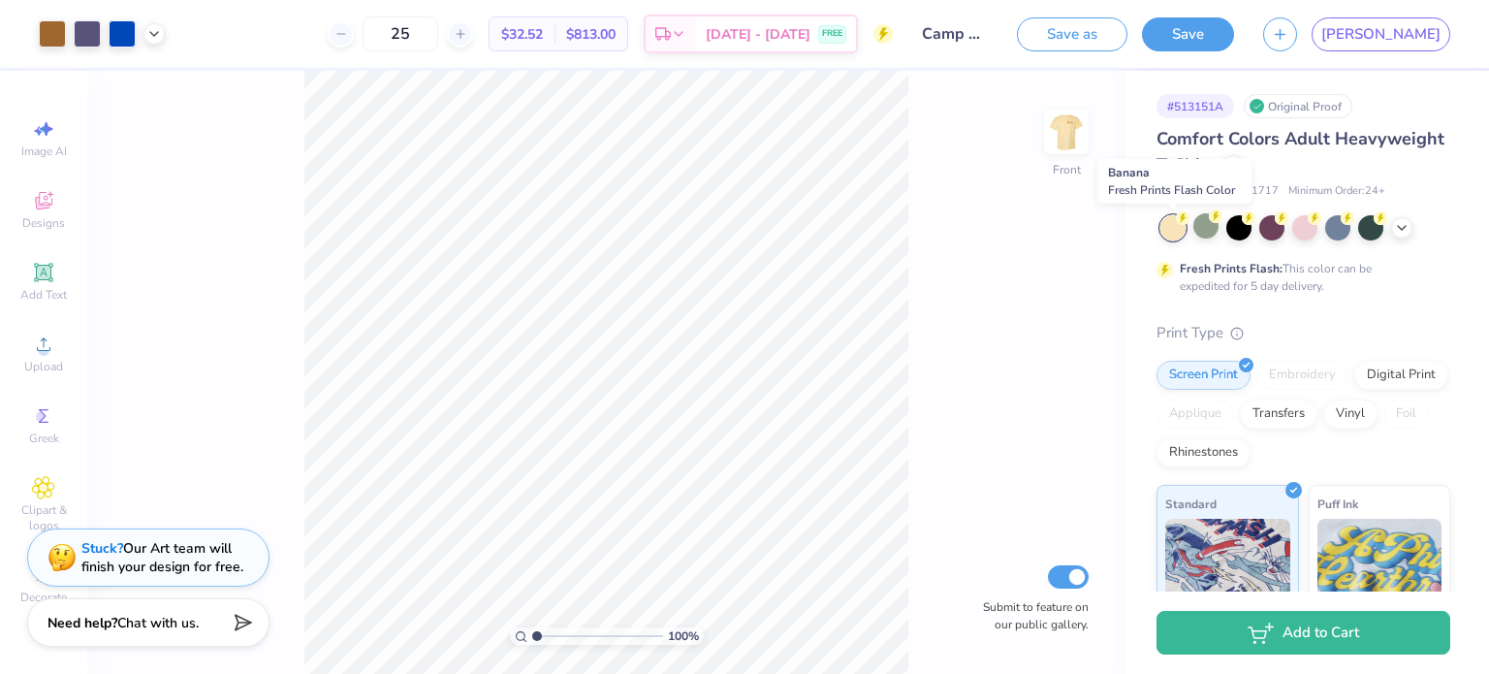
click at [1175, 232] on div at bounding box center [1173, 227] width 25 height 25
click at [1237, 232] on div at bounding box center [1239, 225] width 25 height 25
click at [1227, 230] on div at bounding box center [1239, 225] width 25 height 25
click at [1241, 230] on div at bounding box center [1239, 225] width 25 height 25
